Goal: Information Seeking & Learning: Find specific fact

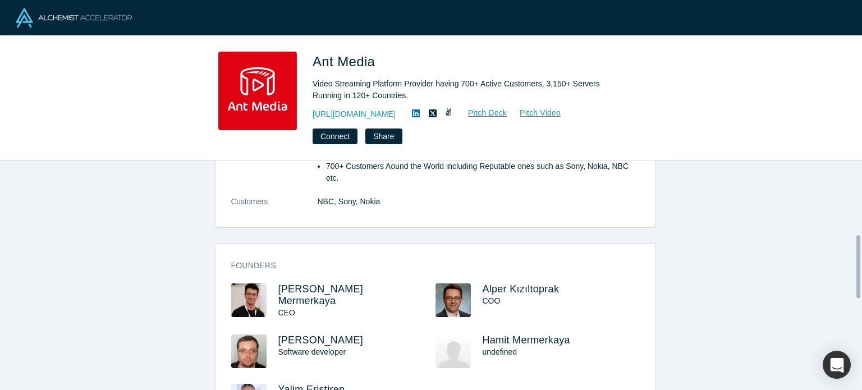
scroll to position [251, 0]
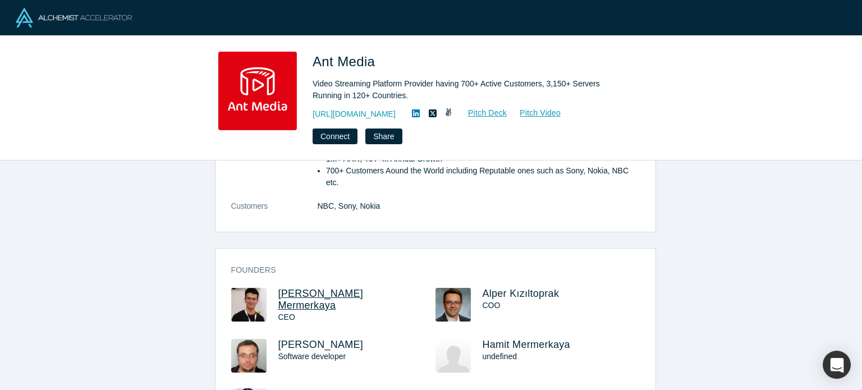
click at [307, 288] on span "[PERSON_NAME] Mermerkaya" at bounding box center [320, 299] width 85 height 23
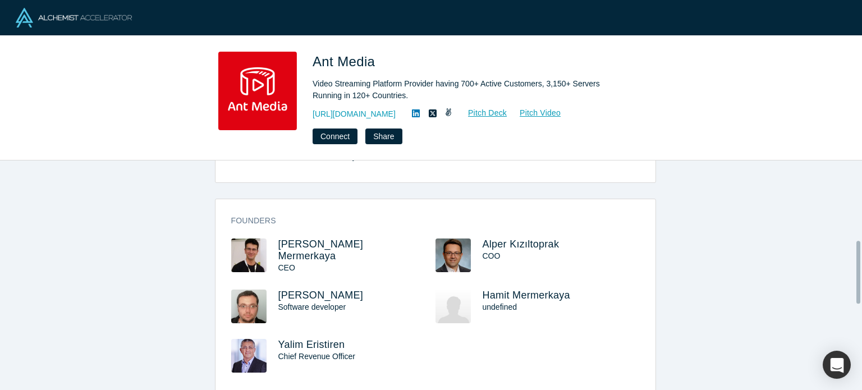
scroll to position [303, 0]
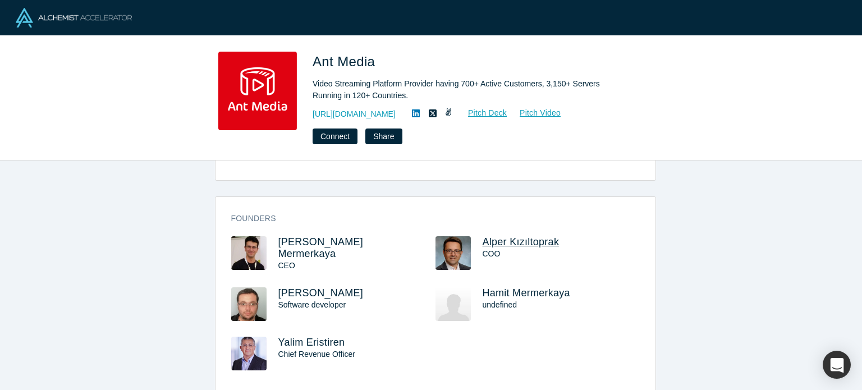
click at [488, 236] on span "Alper Kızıltoprak" at bounding box center [521, 241] width 77 height 11
click at [291, 287] on span "[PERSON_NAME]" at bounding box center [320, 292] width 85 height 11
drag, startPoint x: 358, startPoint y: 269, endPoint x: 340, endPoint y: 269, distance: 17.4
click at [340, 287] on h3 "[PERSON_NAME]" at bounding box center [346, 293] width 137 height 12
drag, startPoint x: 340, startPoint y: 269, endPoint x: 271, endPoint y: 271, distance: 68.5
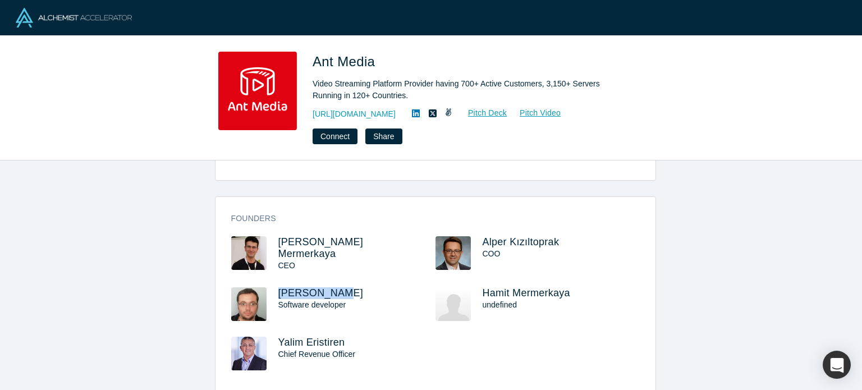
click at [271, 287] on div "[PERSON_NAME] Software developer" at bounding box center [333, 311] width 204 height 49
copy span "[PERSON_NAME]"
drag, startPoint x: 382, startPoint y: 59, endPoint x: 313, endPoint y: 53, distance: 69.9
click at [313, 53] on h1 "Ant Media" at bounding box center [470, 62] width 314 height 20
copy span "Ant Media"
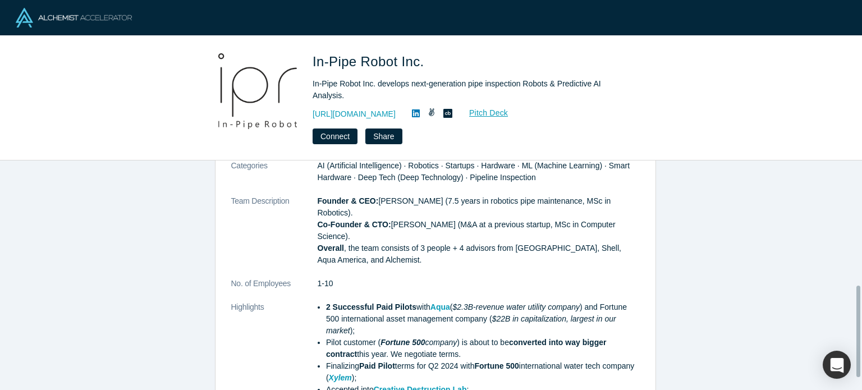
scroll to position [343, 0]
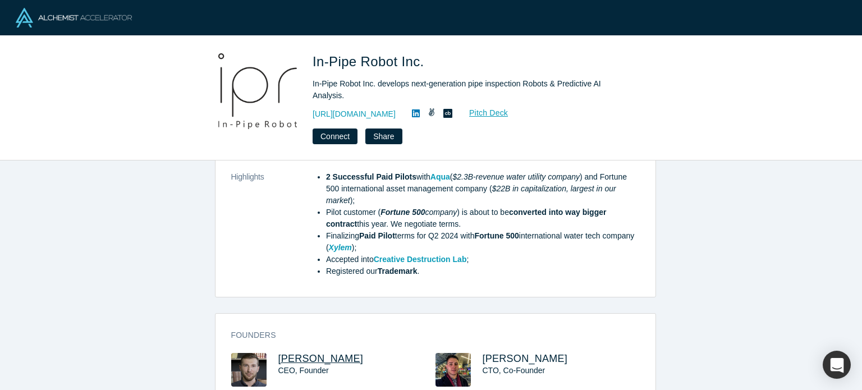
click at [335, 353] on span "[PERSON_NAME]" at bounding box center [320, 358] width 85 height 11
click at [494, 353] on span "[PERSON_NAME]" at bounding box center [525, 358] width 85 height 11
drag, startPoint x: 430, startPoint y: 61, endPoint x: 313, endPoint y: 56, distance: 117.9
click at [313, 56] on h1 "In-Pipe Robot Inc." at bounding box center [470, 62] width 314 height 20
copy span "In-Pipe Robot Inc."
